Goal: Task Accomplishment & Management: Manage account settings

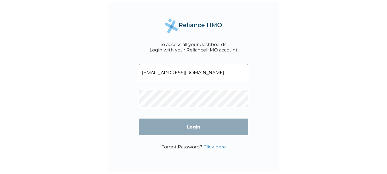
click at [198, 125] on input "Login" at bounding box center [193, 127] width 109 height 17
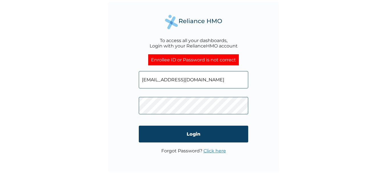
click at [106, 110] on div "To access all your dashboards, Login with your RelianceHMO account Enrollee ID …" at bounding box center [193, 87] width 387 height 174
click input "Login" at bounding box center [193, 134] width 109 height 17
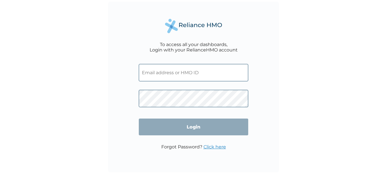
type input "[EMAIL_ADDRESS][DOMAIN_NAME]"
click at [208, 133] on input "Login" at bounding box center [193, 127] width 109 height 17
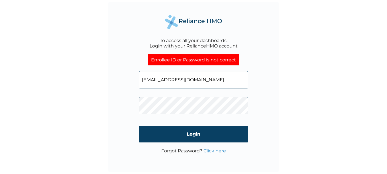
click at [220, 149] on link "Click here" at bounding box center [214, 150] width 23 height 5
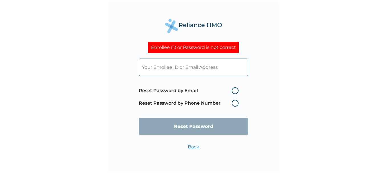
click at [219, 104] on label "Reset Password by Phone Number" at bounding box center [190, 103] width 103 height 7
click at [235, 107] on span "Reset Password by Email Reset Password by Phone Number" at bounding box center [190, 97] width 103 height 25
click at [236, 107] on label "Reset Password by Phone Number" at bounding box center [190, 103] width 103 height 7
click at [235, 104] on label "Reset Password by Phone Number" at bounding box center [190, 103] width 103 height 7
click at [179, 90] on label "Reset Password by Email" at bounding box center [190, 90] width 103 height 7
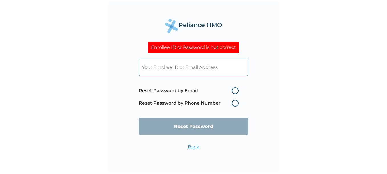
click at [224, 90] on input "Reset Password by Email" at bounding box center [228, 90] width 9 height 9
radio input "true"
click at [179, 90] on label "Reset Password by Email" at bounding box center [190, 90] width 103 height 7
click at [224, 90] on input "Reset Password by Email" at bounding box center [228, 90] width 9 height 9
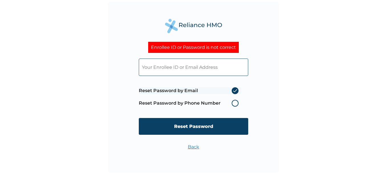
drag, startPoint x: 179, startPoint y: 90, endPoint x: 217, endPoint y: 91, distance: 38.5
click at [217, 91] on label "Reset Password by Email" at bounding box center [190, 90] width 103 height 7
click at [224, 91] on input "Reset Password by Email" at bounding box center [228, 90] width 9 height 9
click at [174, 68] on input "text" at bounding box center [193, 67] width 109 height 17
type input "[EMAIL_ADDRESS][DOMAIN_NAME]"
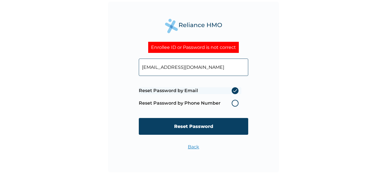
drag, startPoint x: 181, startPoint y: 123, endPoint x: 183, endPoint y: 69, distance: 53.9
click at [180, 123] on input "Reset Password" at bounding box center [193, 126] width 109 height 17
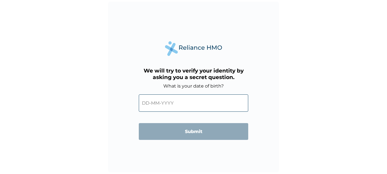
click at [219, 105] on input "text" at bounding box center [193, 103] width 109 height 17
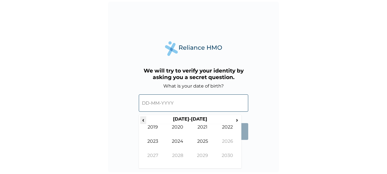
click at [142, 119] on span "‹" at bounding box center [143, 120] width 6 height 7
click at [201, 156] on td "1989" at bounding box center [202, 160] width 25 height 14
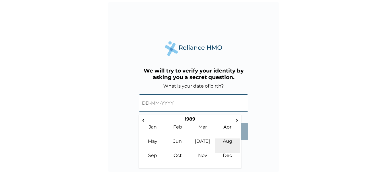
click at [227, 140] on td "Aug" at bounding box center [227, 146] width 25 height 14
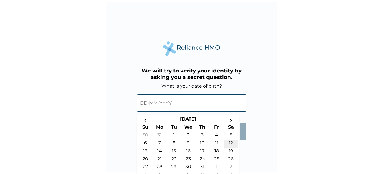
click at [227, 142] on td "12" at bounding box center [231, 144] width 14 height 8
type input "12-08-1989"
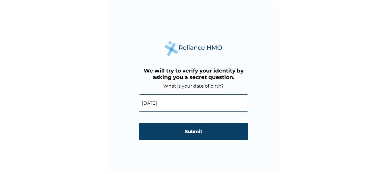
click at [236, 132] on input "Submit" at bounding box center [193, 131] width 109 height 17
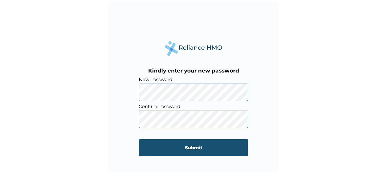
click at [219, 143] on input "Submit" at bounding box center [193, 148] width 109 height 17
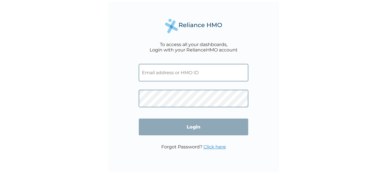
type input "olusolaakinboade@cashlinkplc.com"
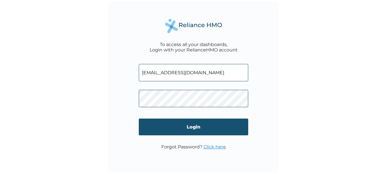
click at [227, 125] on input "Login" at bounding box center [193, 127] width 109 height 17
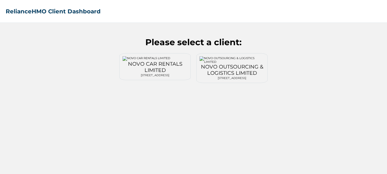
click at [155, 70] on div "NOVO CAR RENTALS LIMITED" at bounding box center [155, 67] width 65 height 13
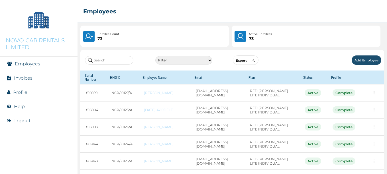
click at [122, 57] on input "text" at bounding box center [109, 60] width 48 height 9
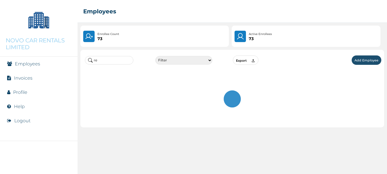
type input "r"
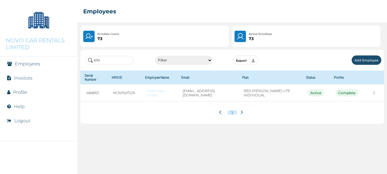
type input "ichi"
